Goal: Feedback & Contribution: Submit feedback/report problem

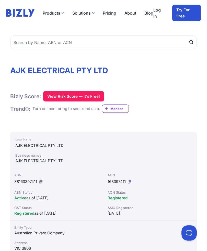
scroll to position [23, 0]
click at [61, 93] on button "View Risk Score — It's Free!" at bounding box center [73, 96] width 61 height 10
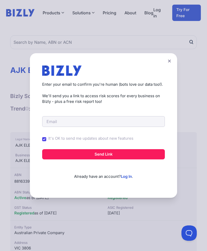
click at [172, 61] on button at bounding box center [169, 60] width 7 height 7
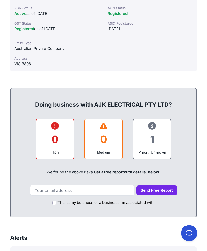
scroll to position [207, 0]
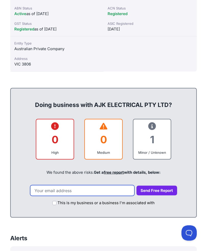
click at [82, 190] on input "email" at bounding box center [82, 190] width 104 height 11
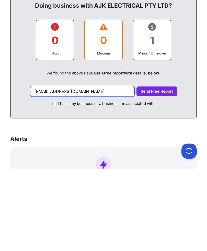
type input "[EMAIL_ADDRESS][DOMAIN_NAME]"
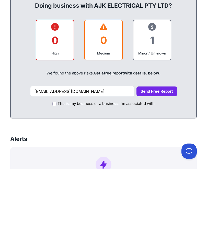
click at [162, 169] on button "Send Free Report" at bounding box center [157, 174] width 41 height 10
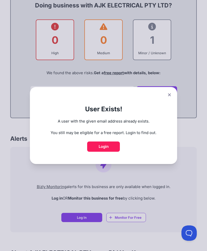
click at [113, 147] on link "Login" at bounding box center [103, 147] width 33 height 10
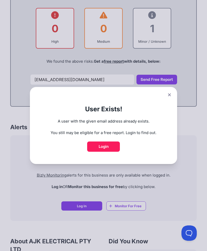
click at [172, 96] on button at bounding box center [169, 94] width 7 height 7
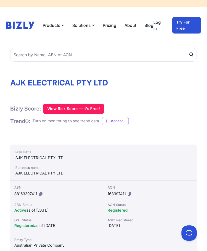
scroll to position [0, 0]
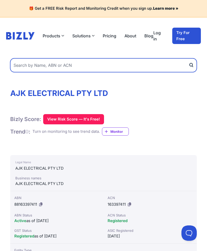
click at [98, 68] on input "text" at bounding box center [103, 65] width 187 height 14
type input "96317400894"
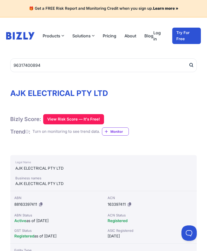
click at [194, 64] on button "submit" at bounding box center [193, 65] width 8 height 14
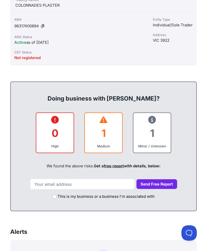
scroll to position [201, 0]
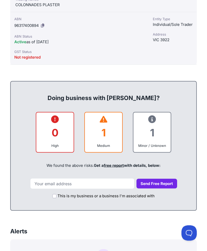
click at [54, 194] on input "This is my business or a business I'm associated with" at bounding box center [55, 196] width 4 height 4
checkbox input "true"
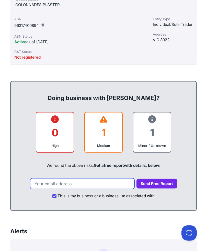
click at [98, 182] on input "email" at bounding box center [82, 184] width 104 height 11
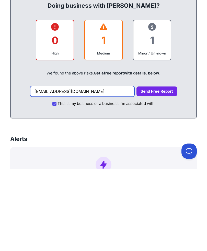
type input "[EMAIL_ADDRESS][DOMAIN_NAME]"
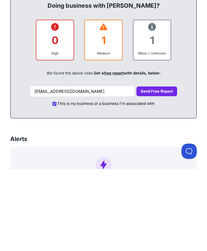
click at [164, 169] on button "Send Free Report" at bounding box center [157, 174] width 41 height 10
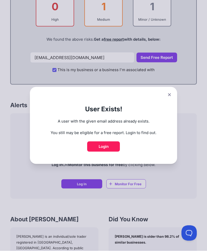
scroll to position [327, 0]
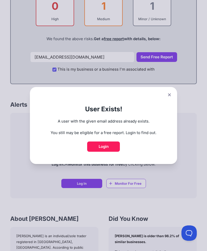
click at [113, 149] on link "Login" at bounding box center [103, 147] width 33 height 10
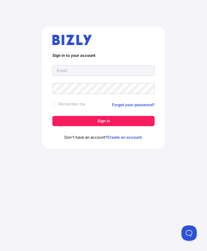
click at [97, 71] on input "text" at bounding box center [104, 70] width 102 height 11
type input "[EMAIL_ADDRESS][DOMAIN_NAME]"
click at [137, 116] on button "Sign in" at bounding box center [104, 121] width 102 height 10
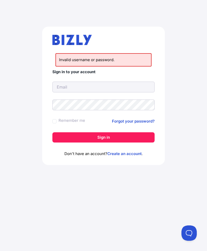
click at [148, 121] on link "Forgot your password?" at bounding box center [133, 121] width 43 height 6
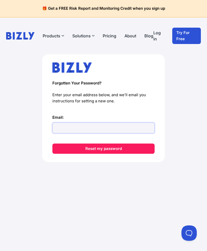
click at [96, 131] on input "Email:" at bounding box center [104, 128] width 102 height 11
type input "[EMAIL_ADDRESS][DOMAIN_NAME]"
click at [127, 147] on button "Reset my password" at bounding box center [104, 149] width 102 height 10
click at [60, 144] on button "Reset my password" at bounding box center [104, 149] width 102 height 10
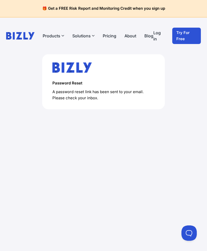
click at [85, 38] on button "Solutions" at bounding box center [83, 36] width 22 height 6
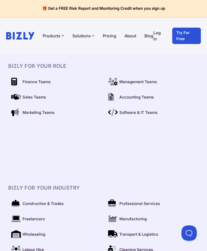
click at [53, 35] on button "Products" at bounding box center [54, 36] width 22 height 6
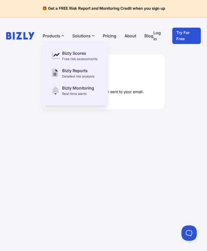
click at [132, 78] on div "Password Reset A password reset link has been sent to your email. Please check …" at bounding box center [103, 81] width 123 height 55
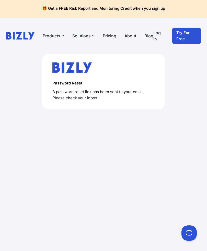
click at [191, 73] on div "Password Reset A password reset link has been sent to your email. Please check …" at bounding box center [103, 89] width 187 height 71
click at [85, 34] on button "Solutions" at bounding box center [83, 36] width 22 height 6
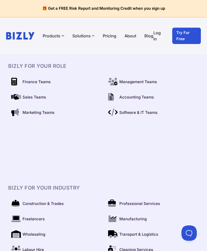
click at [105, 38] on link "Pricing" at bounding box center [110, 36] width 14 height 6
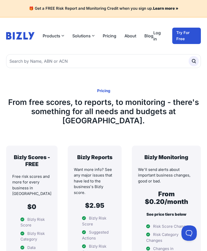
click at [111, 31] on div "Products Bizly Scores Free risk assessments Bizly Reports Detailed risk analysi…" at bounding box center [80, 36] width 148 height 16
click at [131, 33] on link "About" at bounding box center [131, 36] width 12 height 6
click at [131, 31] on div "Products Bizly Scores Free risk assessments Bizly Reports Detailed risk analysi…" at bounding box center [80, 36] width 148 height 16
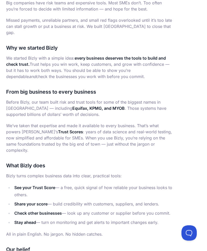
scroll to position [160, 0]
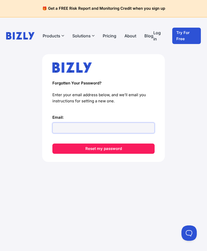
click at [113, 123] on input "Email:" at bounding box center [104, 128] width 102 height 11
type input "[EMAIL_ADDRESS][DOMAIN_NAME]"
click at [129, 144] on button "Reset my password" at bounding box center [104, 149] width 102 height 10
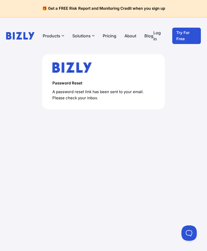
click at [132, 33] on link "About" at bounding box center [131, 36] width 12 height 6
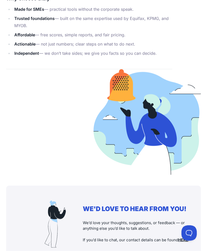
scroll to position [472, 0]
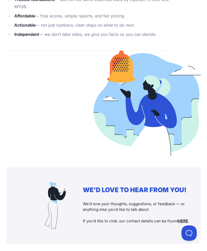
click at [188, 219] on u "HERE" at bounding box center [184, 221] width 10 height 5
click at [189, 202] on div "WE'D LOVE TO HEAR FROM YOU! We’d love your thoughts, suggestions, or feedback —…" at bounding box center [103, 205] width 195 height 77
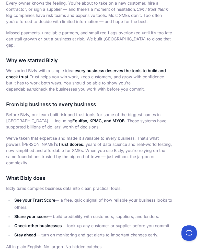
scroll to position [145, 0]
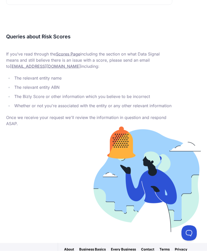
scroll to position [242, 0]
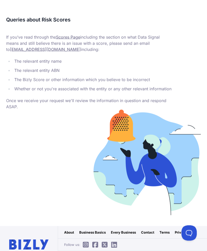
click at [191, 237] on button at bounding box center [189, 232] width 15 height 15
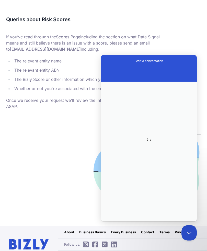
scroll to position [0, 0]
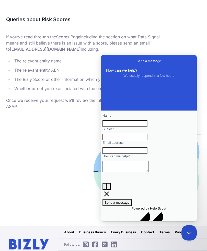
click at [141, 125] on input "Name" at bounding box center [125, 123] width 45 height 7
type input "[PERSON_NAME]"
click at [138, 141] on input "Subject" at bounding box center [125, 137] width 45 height 7
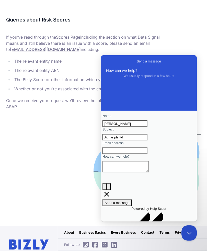
click at [148, 141] on input "Ditmar pty ltd" at bounding box center [125, 137] width 45 height 7
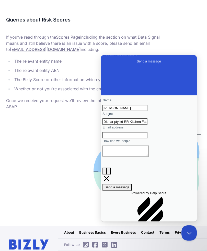
scroll to position [15, 0]
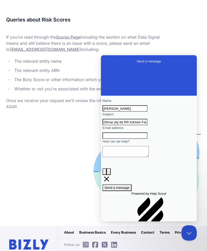
type input "Ditmar pty ltd RR Kitchen Facelift"
click at [139, 139] on input "Email address" at bounding box center [125, 135] width 45 height 7
type input "[EMAIL_ADDRESS][DOMAIN_NAME]"
click at [149, 157] on textarea "How can we help?" at bounding box center [126, 151] width 46 height 11
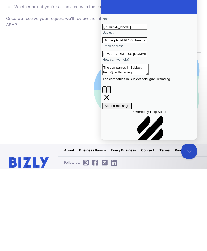
click at [107, 93] on button "image-plus" at bounding box center [105, 90] width 4 height 7
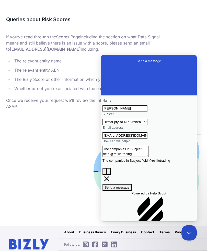
click at [149, 157] on textarea "The companies in Subject field @re illetrading" at bounding box center [126, 151] width 46 height 11
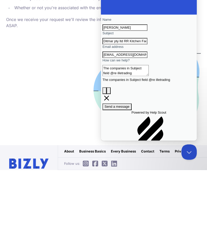
scroll to position [242, 0]
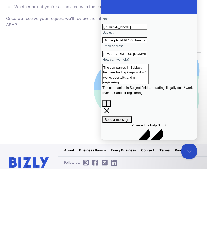
type textarea "The companies in Subject field are trading illegally doin* works over 10k and n…"
click at [130, 118] on span "Send a message" at bounding box center [117, 120] width 25 height 4
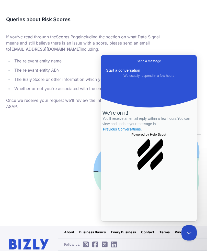
scroll to position [0, 0]
click at [143, 132] on link "Previous Conversations ." at bounding box center [123, 129] width 40 height 5
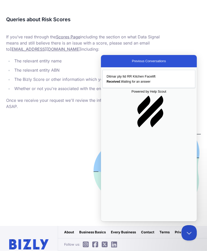
click at [191, 235] on button "Close Beacon popover" at bounding box center [189, 232] width 15 height 15
